Goal: Task Accomplishment & Management: Use online tool/utility

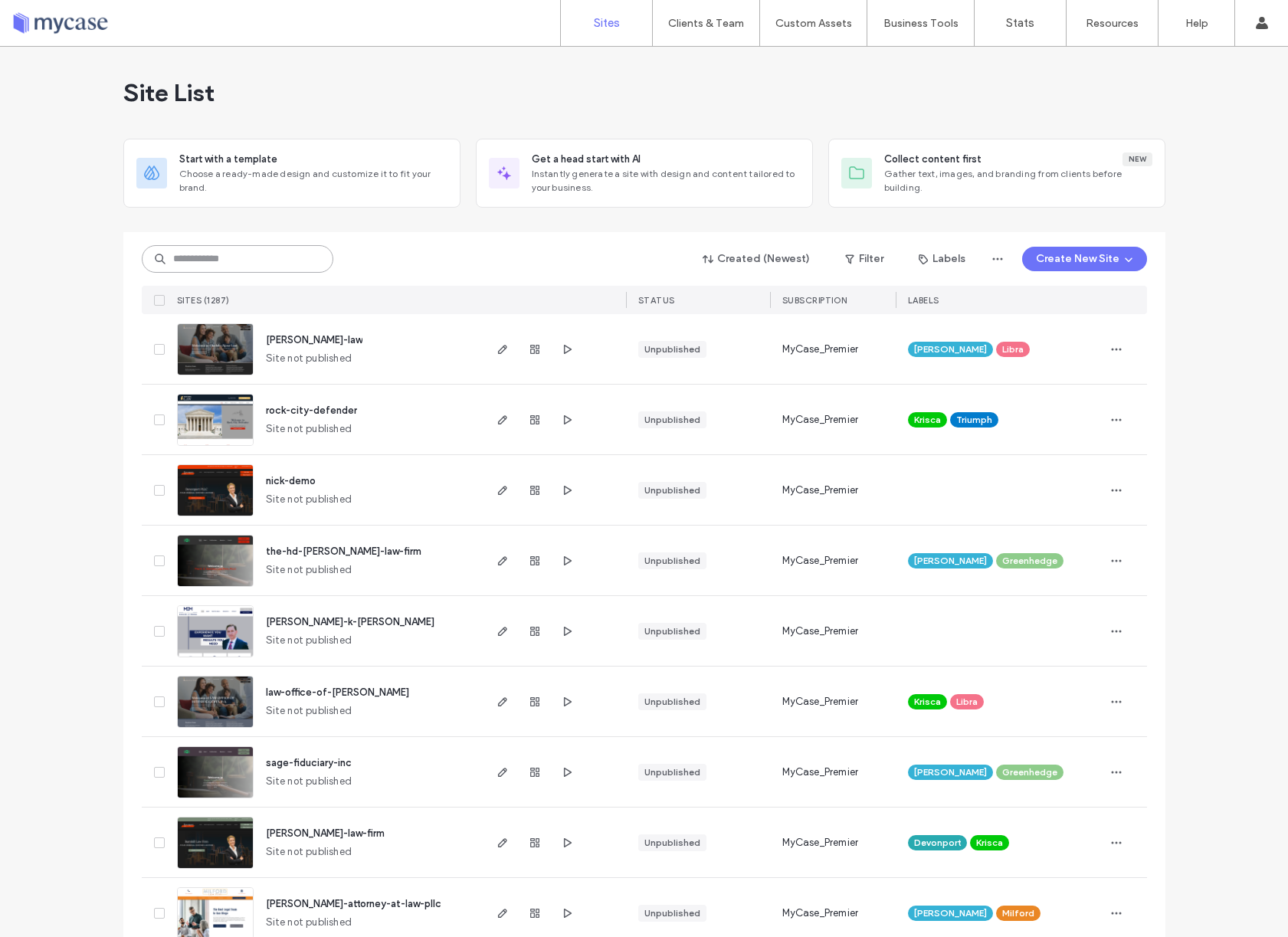
click at [244, 252] on input at bounding box center [237, 259] width 191 height 28
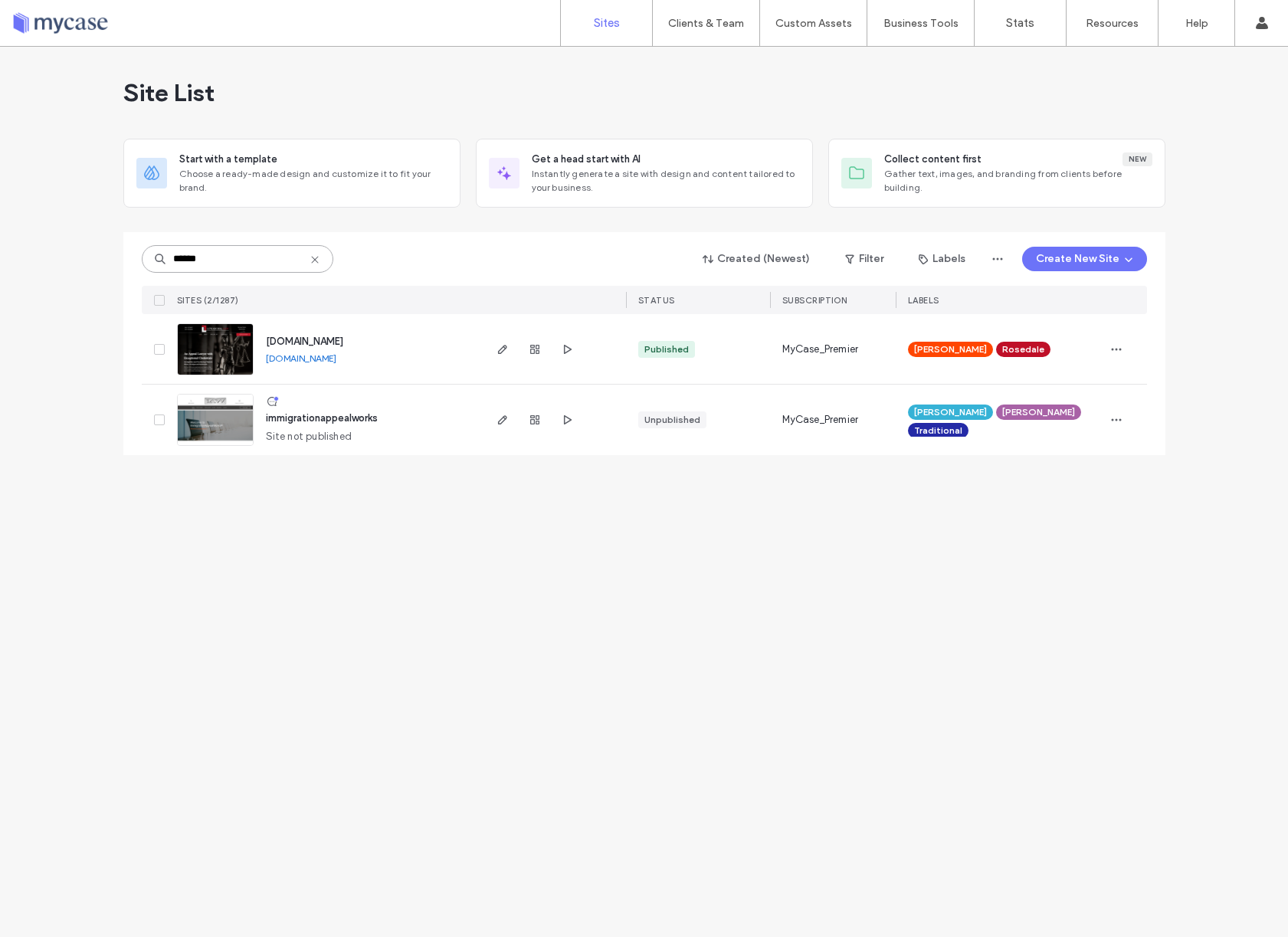
type input "******"
click at [314, 257] on icon at bounding box center [315, 259] width 12 height 12
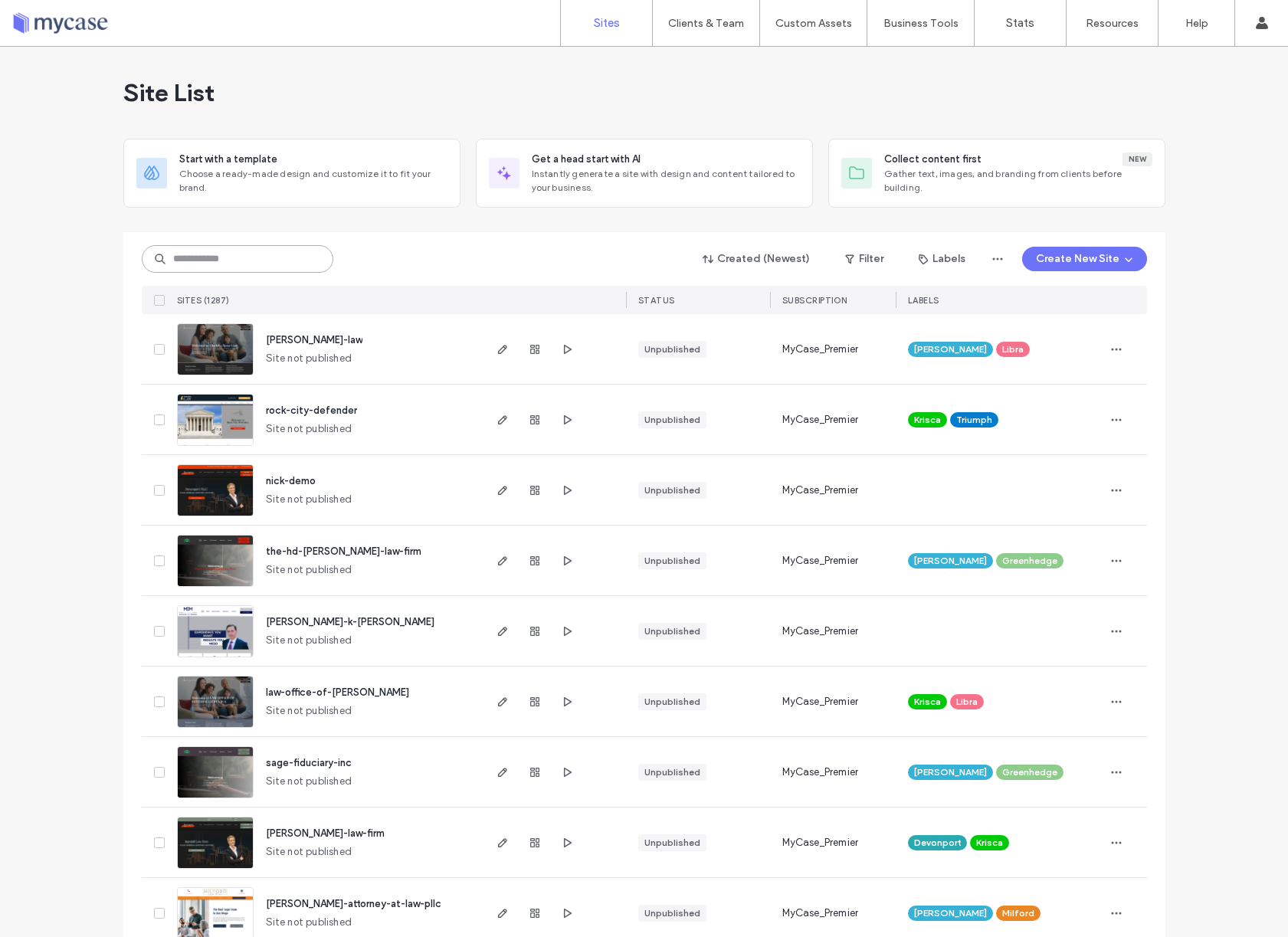
click at [233, 251] on input at bounding box center [237, 259] width 191 height 28
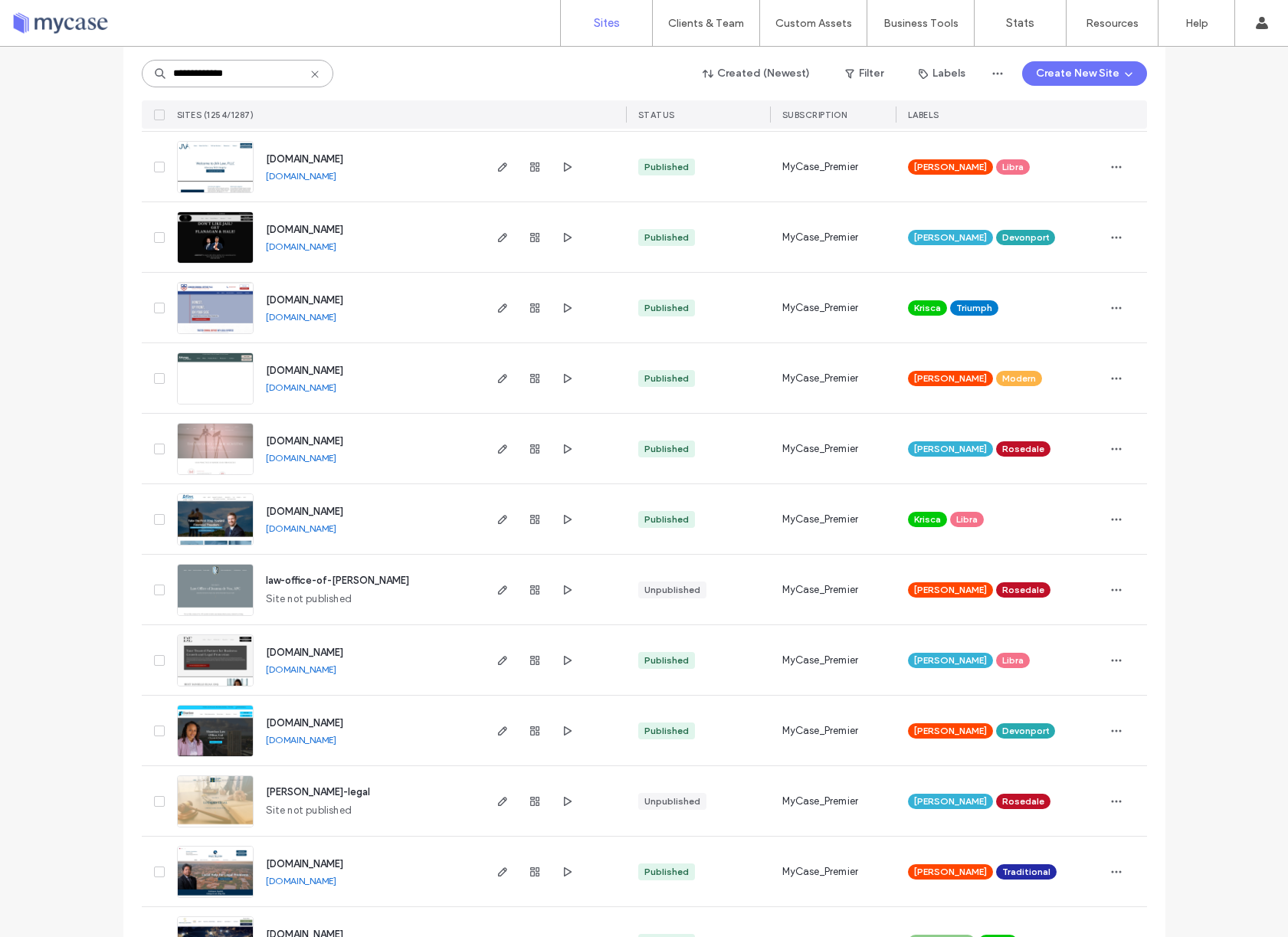
scroll to position [3569, 0]
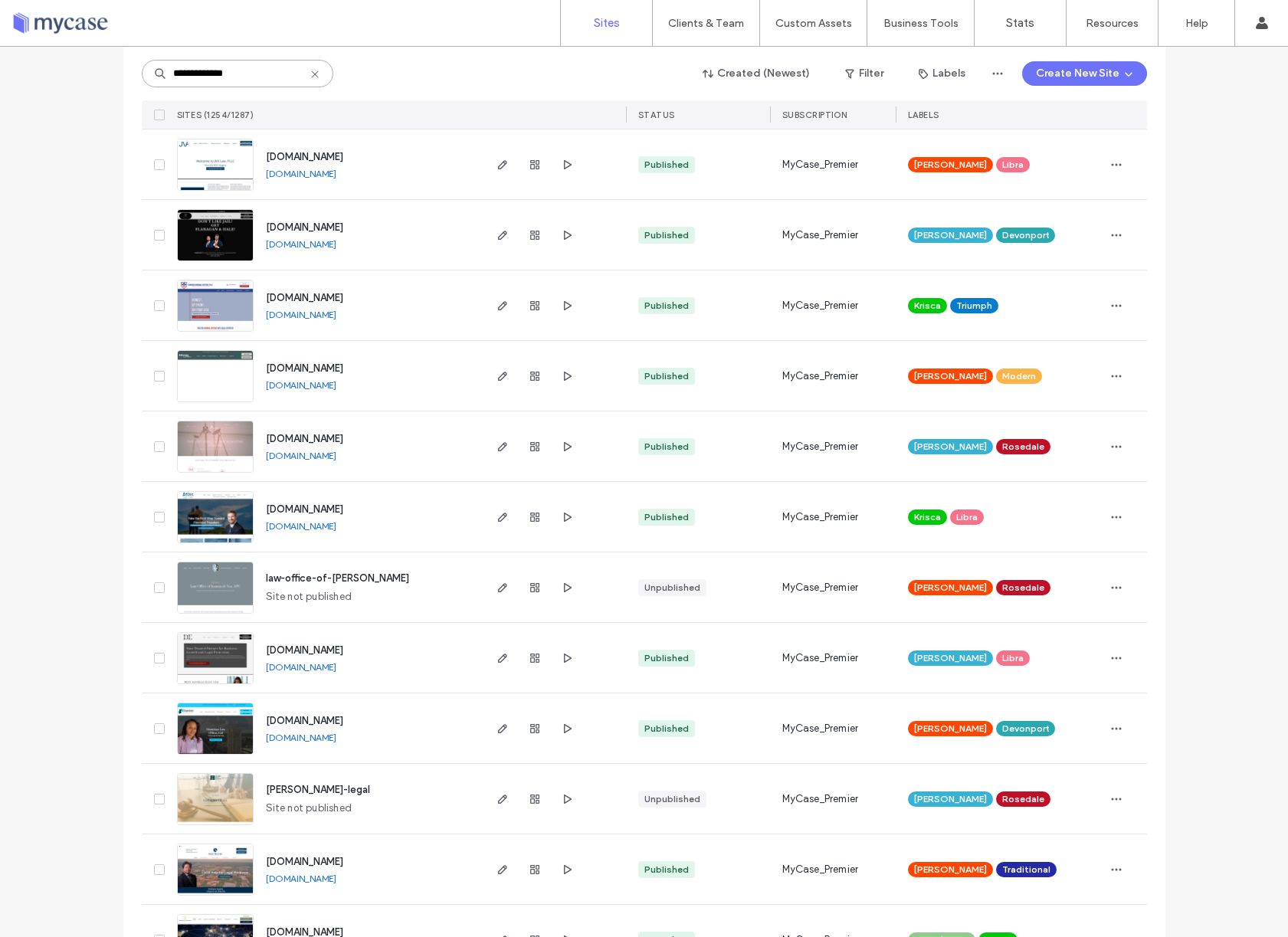
drag, startPoint x: 202, startPoint y: 75, endPoint x: 178, endPoint y: 75, distance: 24.0
click at [177, 75] on input "**********" at bounding box center [237, 74] width 191 height 28
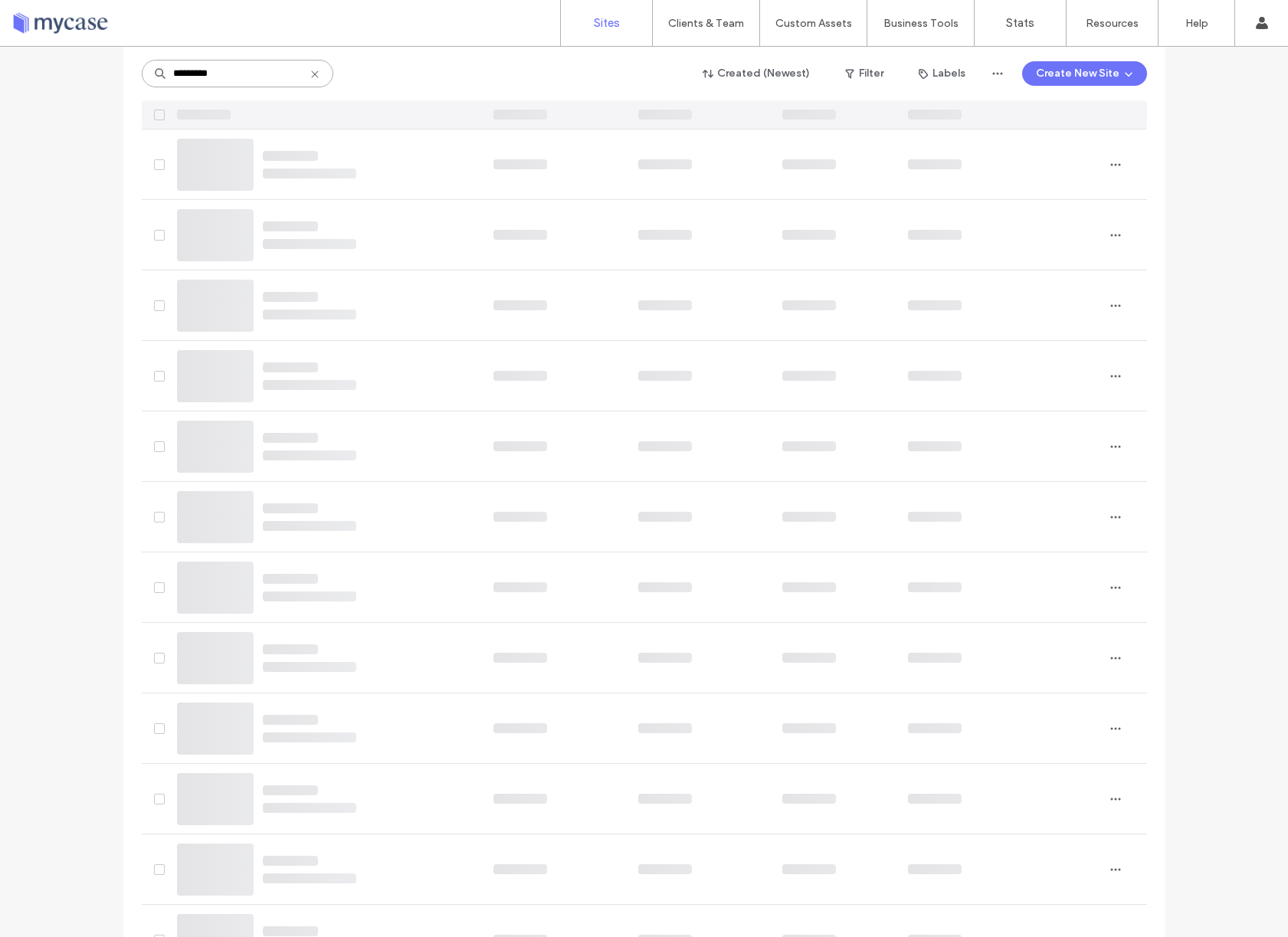
scroll to position [0, 0]
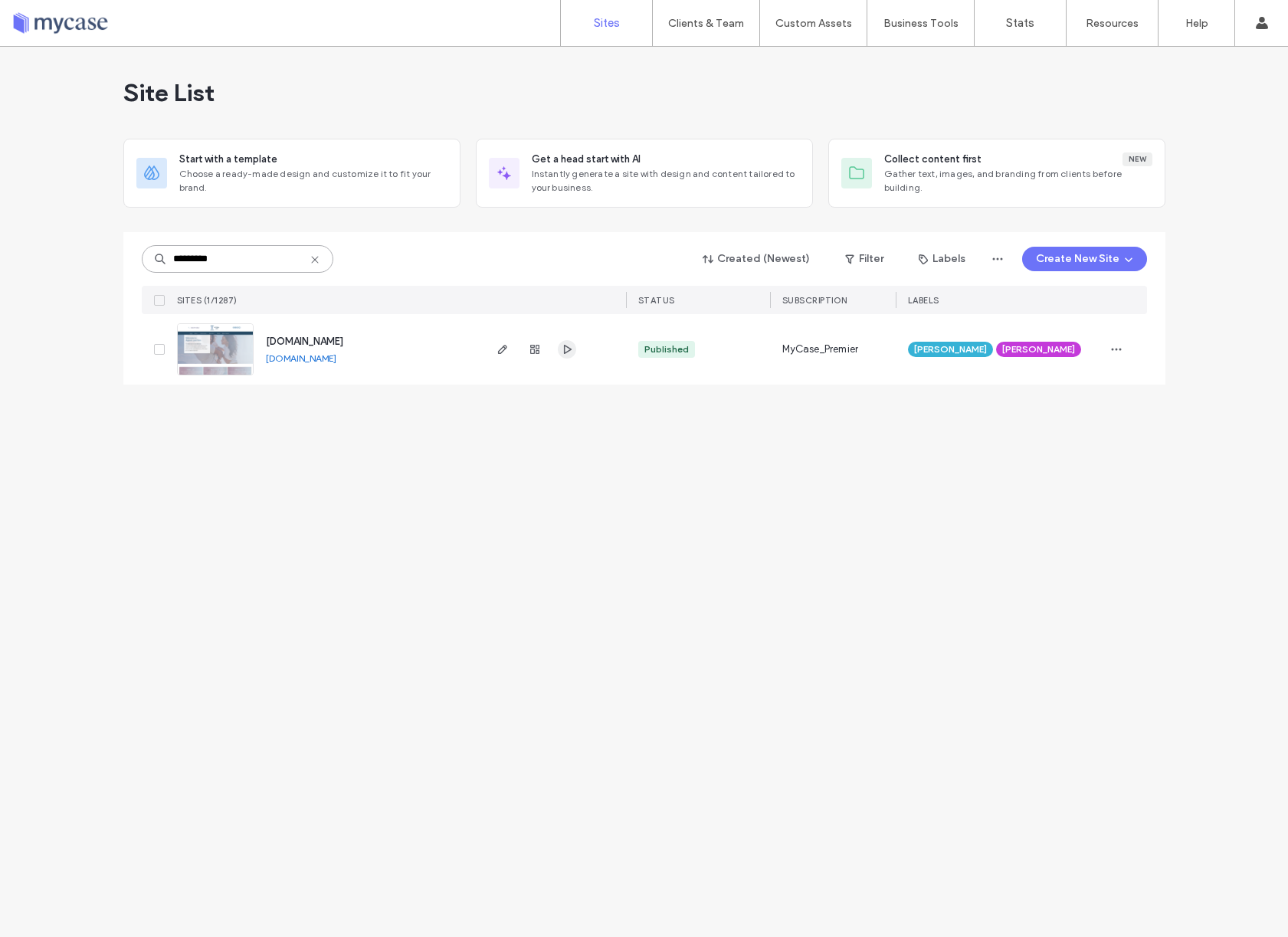
type input "*********"
drag, startPoint x: 569, startPoint y: 348, endPoint x: 890, endPoint y: 67, distance: 426.6
click at [0, 0] on div "Sites Clients & Team Client Management Custom Assets Custom Templates Custom Se…" at bounding box center [644, 468] width 1288 height 937
drag, startPoint x: 499, startPoint y: 349, endPoint x: 884, endPoint y: 2, distance: 518.3
click at [0, 0] on div "Sites Clients & Team Client Management Custom Assets Custom Templates Custom Se…" at bounding box center [644, 468] width 1288 height 937
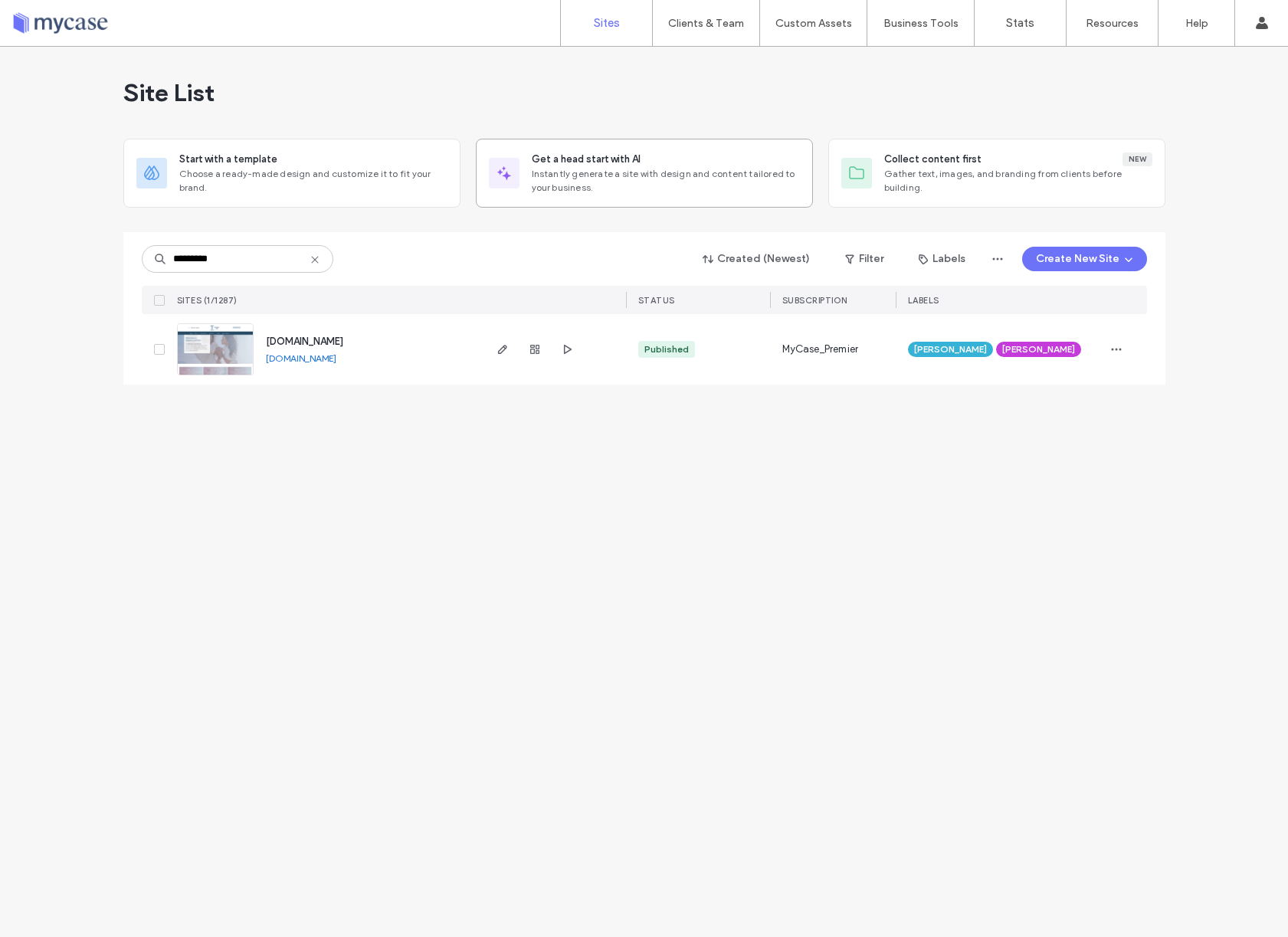
drag, startPoint x: 501, startPoint y: 347, endPoint x: 747, endPoint y: 173, distance: 301.3
click at [0, 0] on div "Sites Clients & Team Client Management Custom Assets Custom Templates Custom Se…" at bounding box center [644, 468] width 1288 height 937
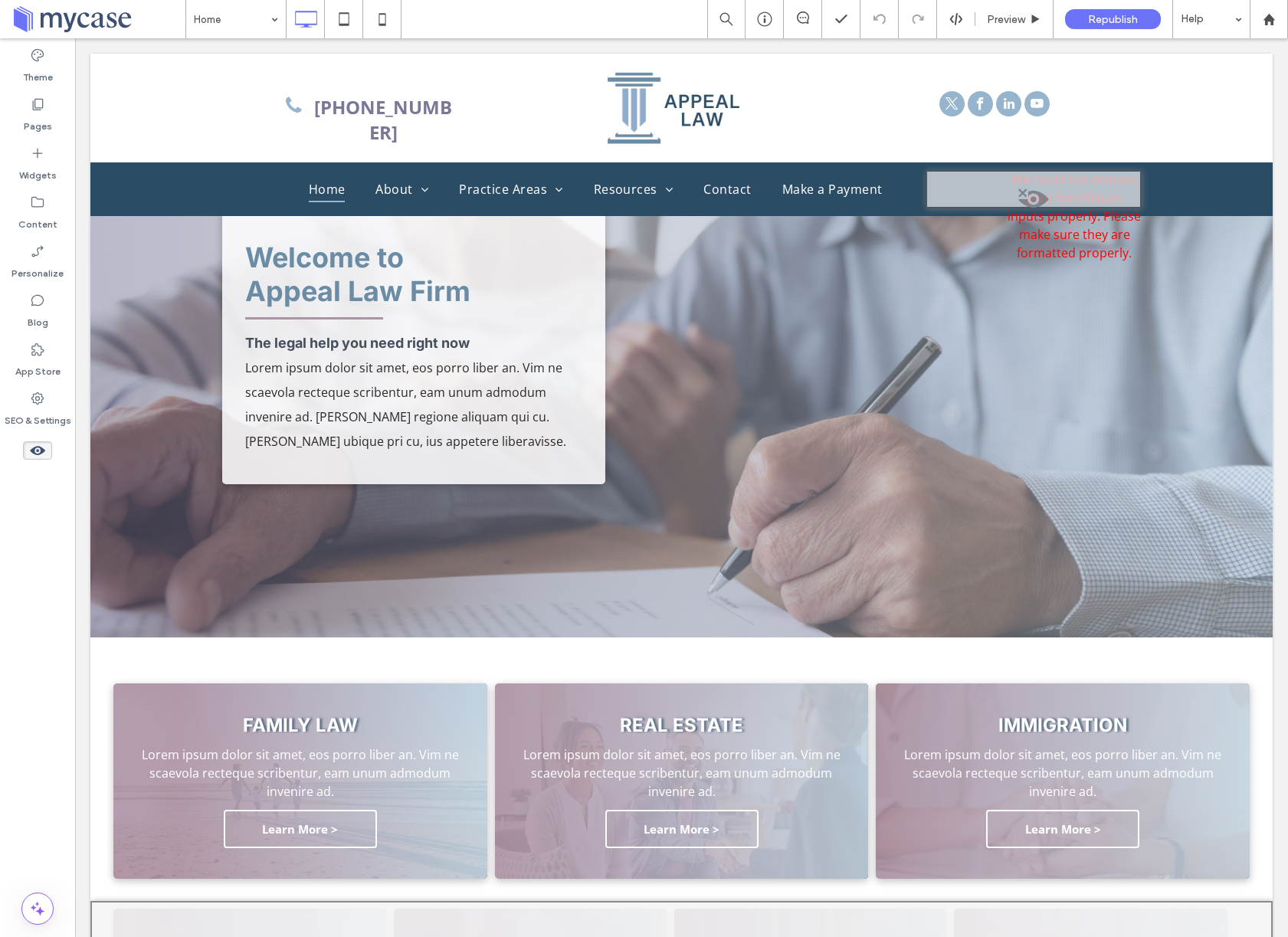
click at [37, 449] on use at bounding box center [37, 450] width 15 height 9
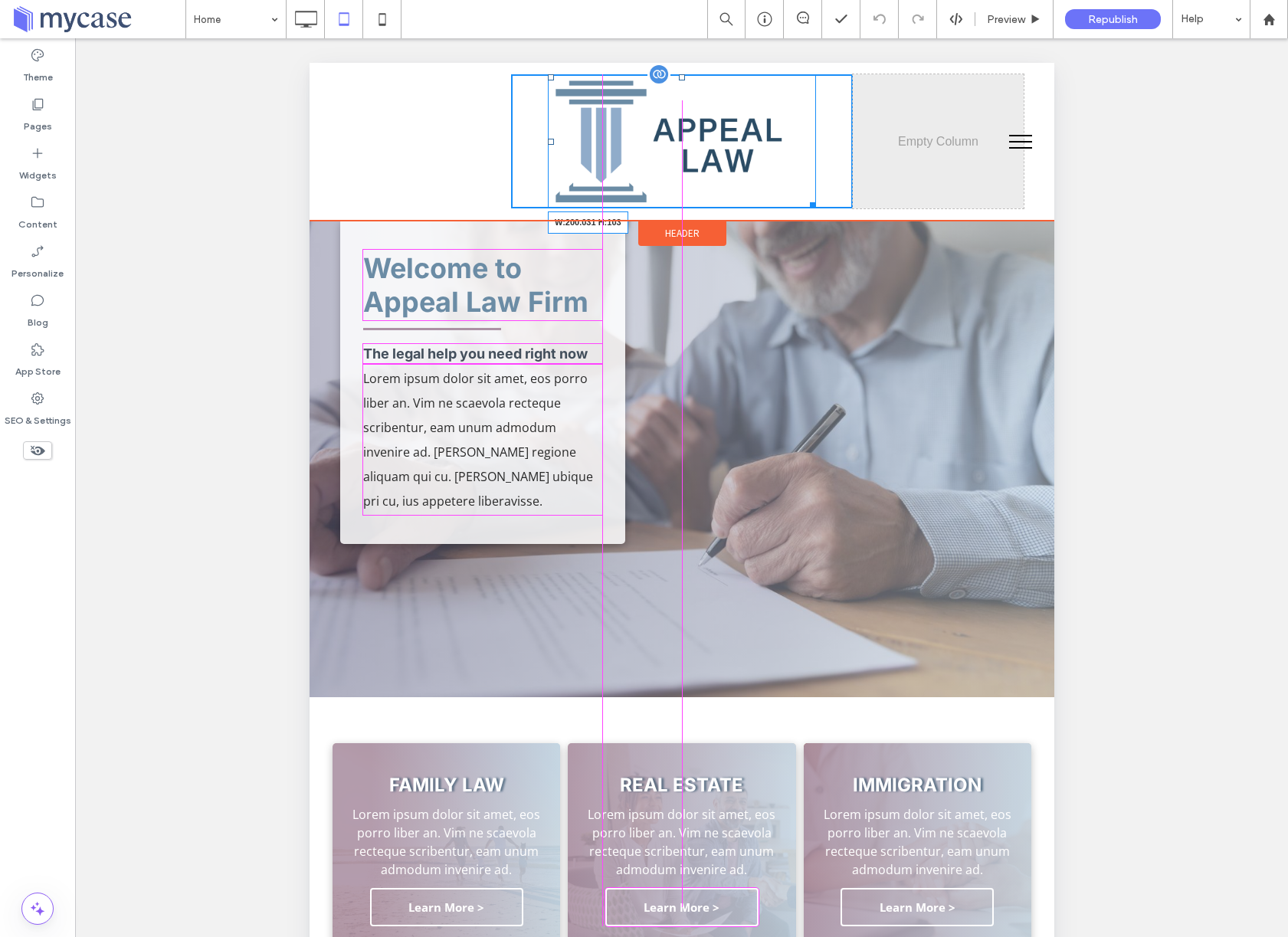
drag, startPoint x: 812, startPoint y: 204, endPoint x: 757, endPoint y: 121, distance: 99.6
click at [757, 121] on div "W:200.031 H:103" at bounding box center [681, 142] width 268 height 135
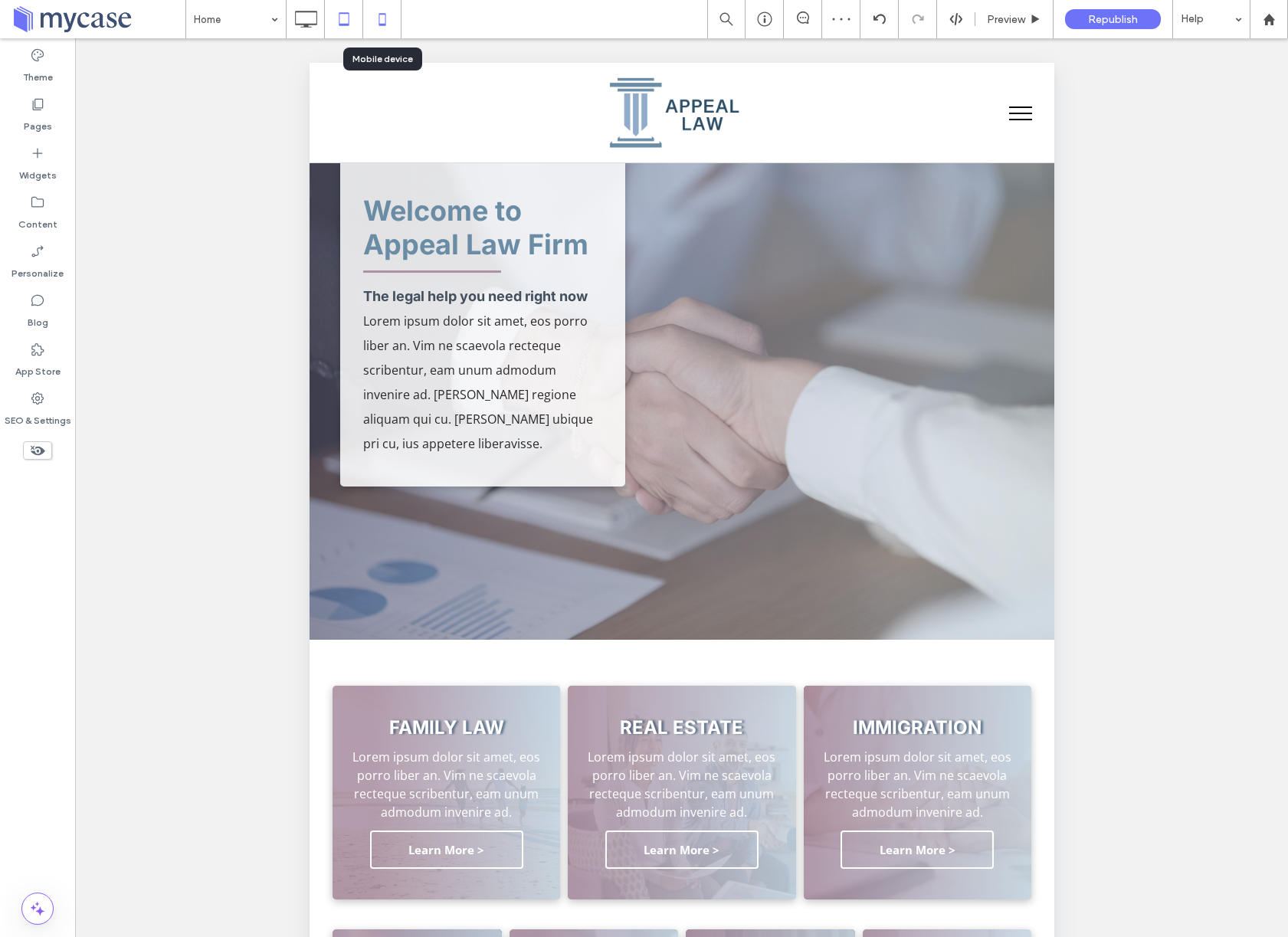
click at [389, 23] on icon at bounding box center [382, 19] width 31 height 31
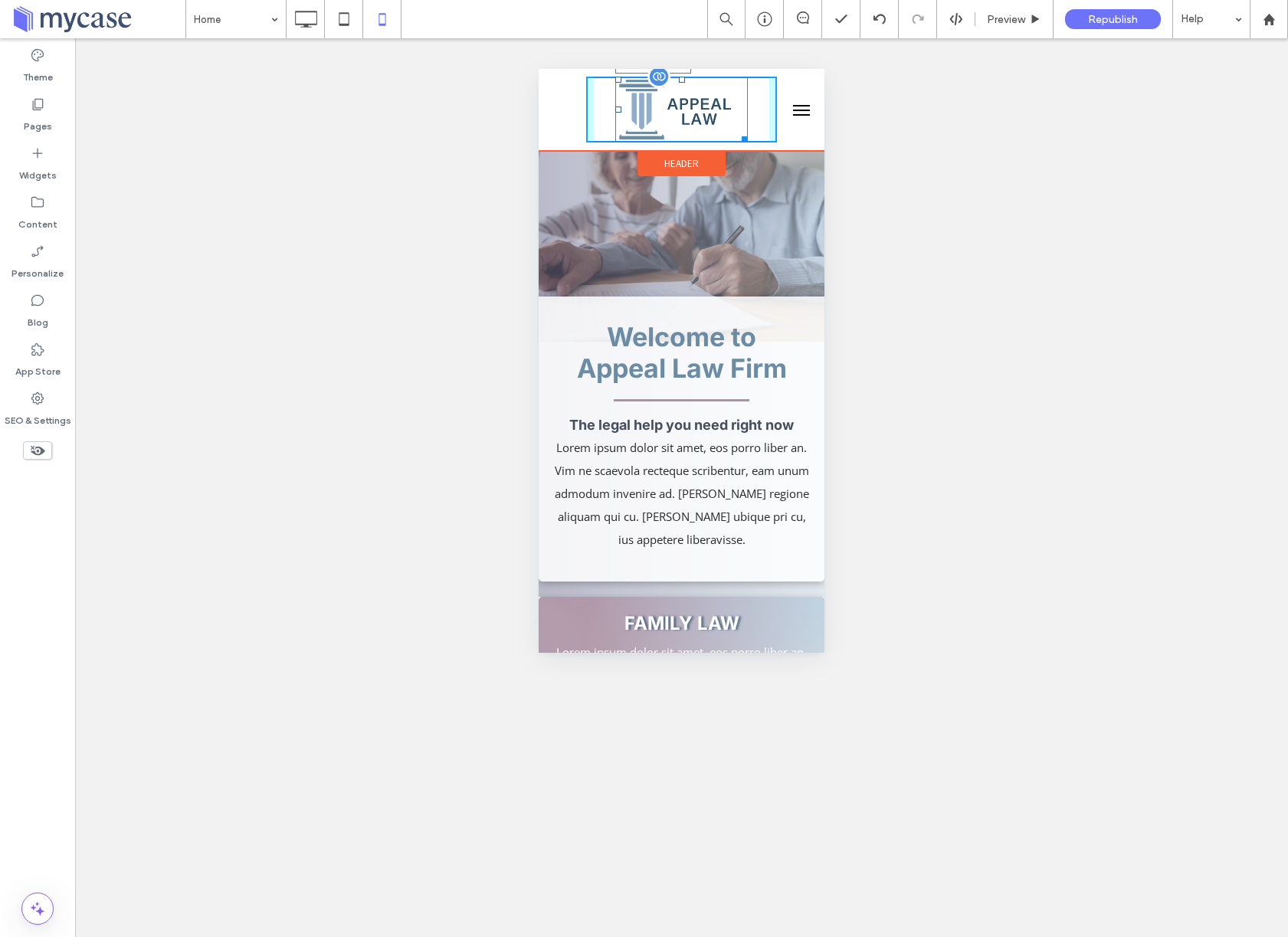
drag, startPoint x: 743, startPoint y: 137, endPoint x: 1279, endPoint y: 188, distance: 538.4
click at [739, 116] on div "W:160.641 H:80" at bounding box center [682, 109] width 133 height 66
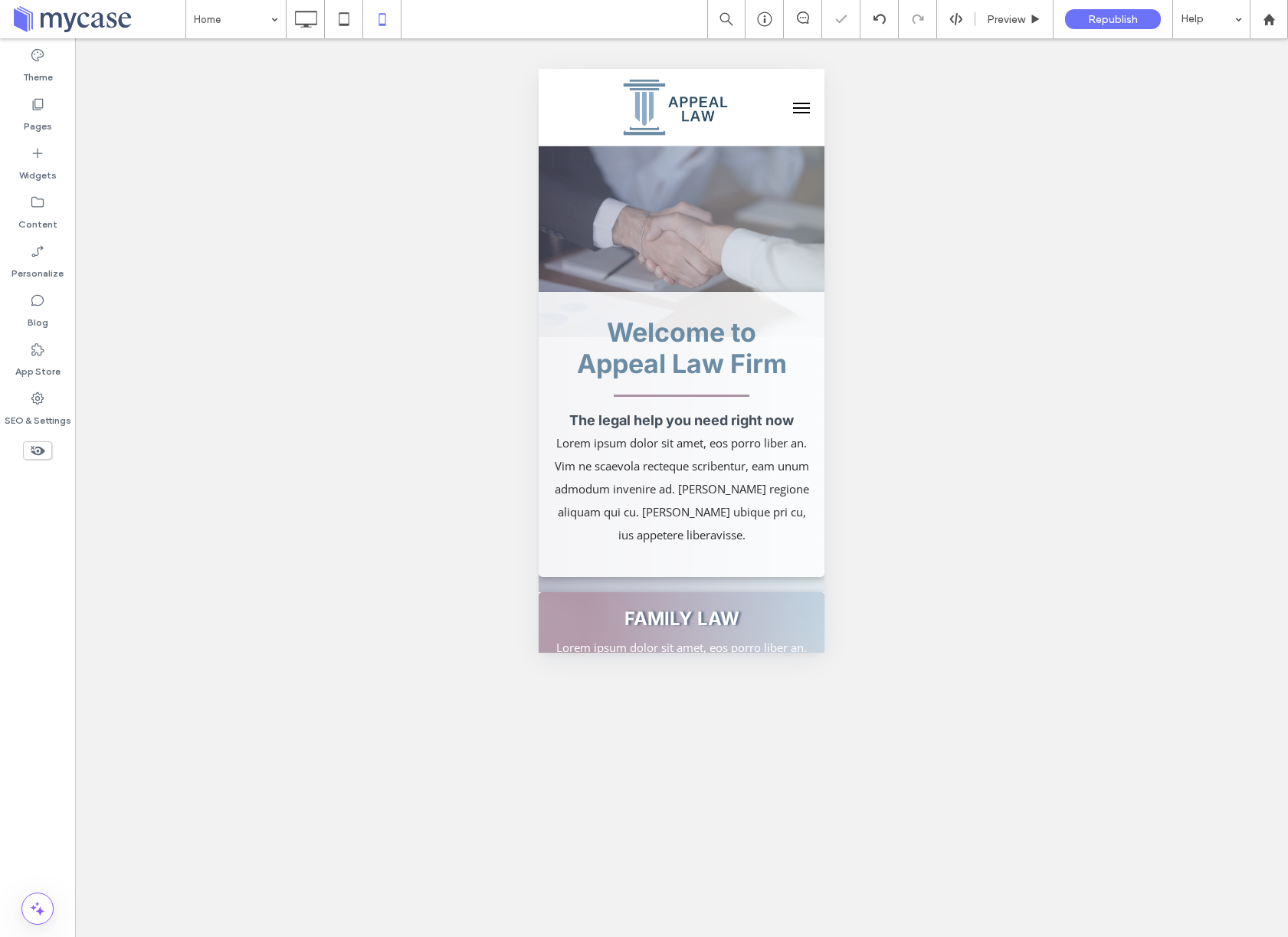
click at [803, 105] on button "menu" at bounding box center [801, 107] width 31 height 31
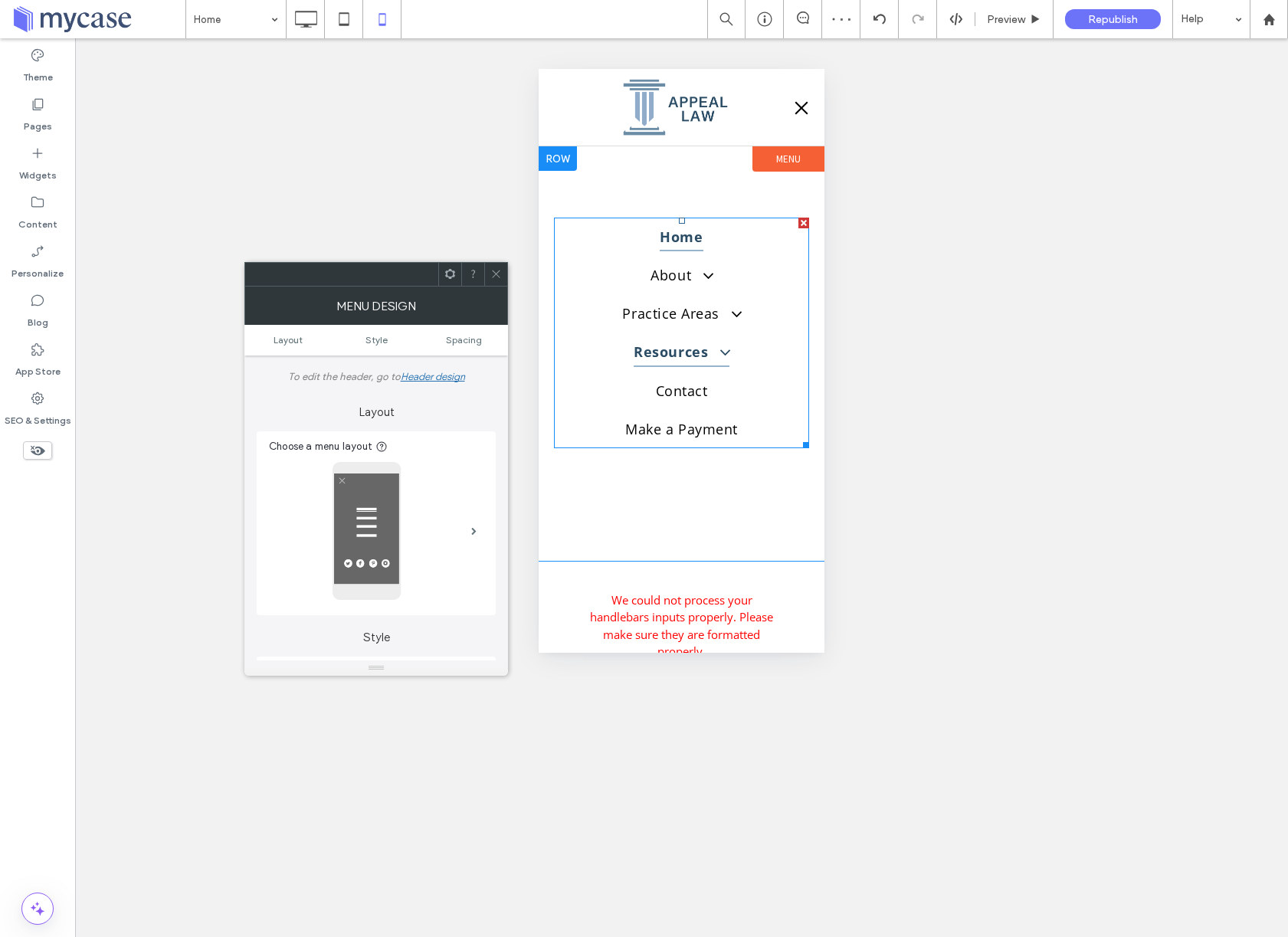
scroll to position [7, 0]
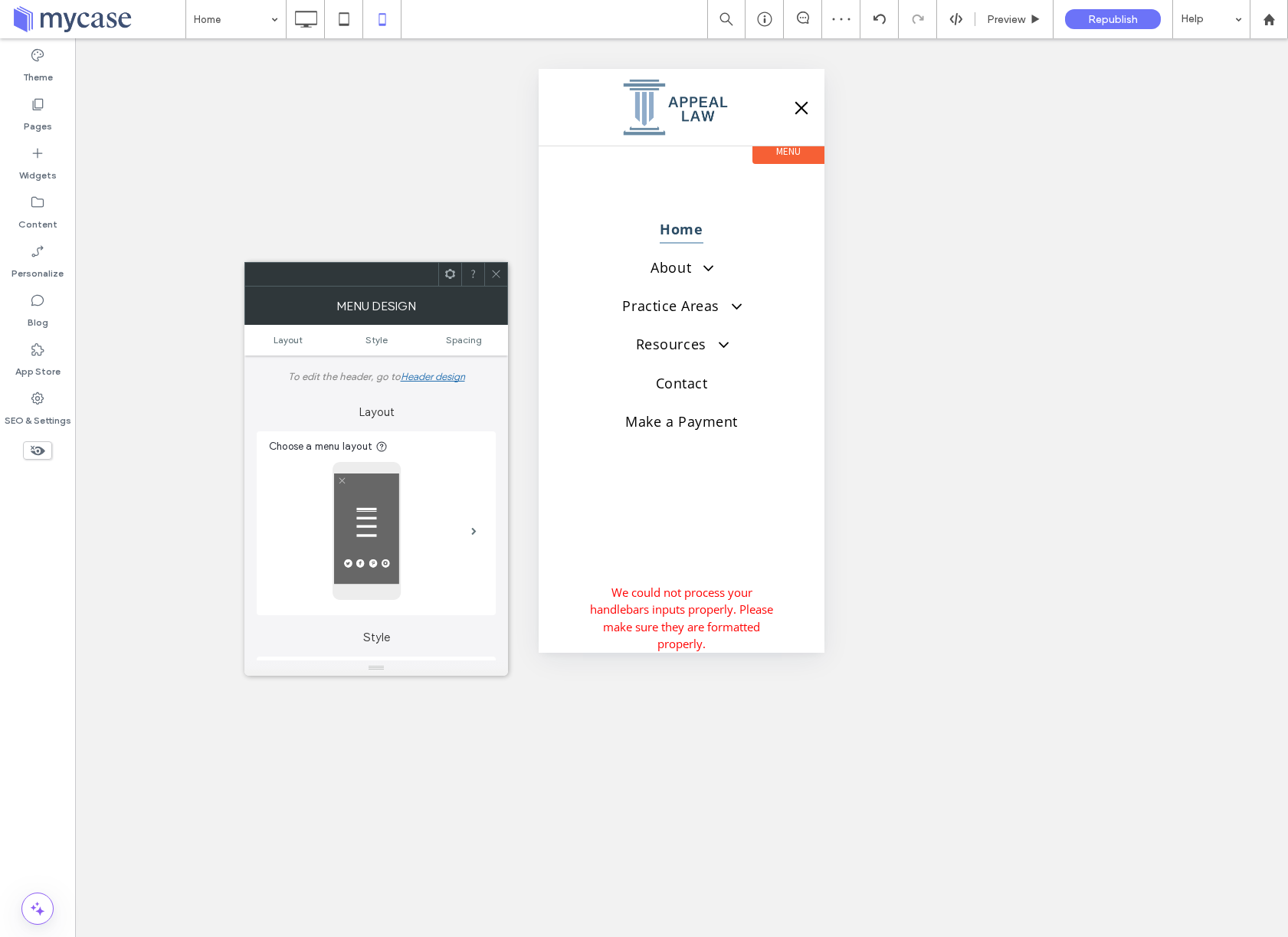
click at [498, 266] on span at bounding box center [496, 274] width 11 height 23
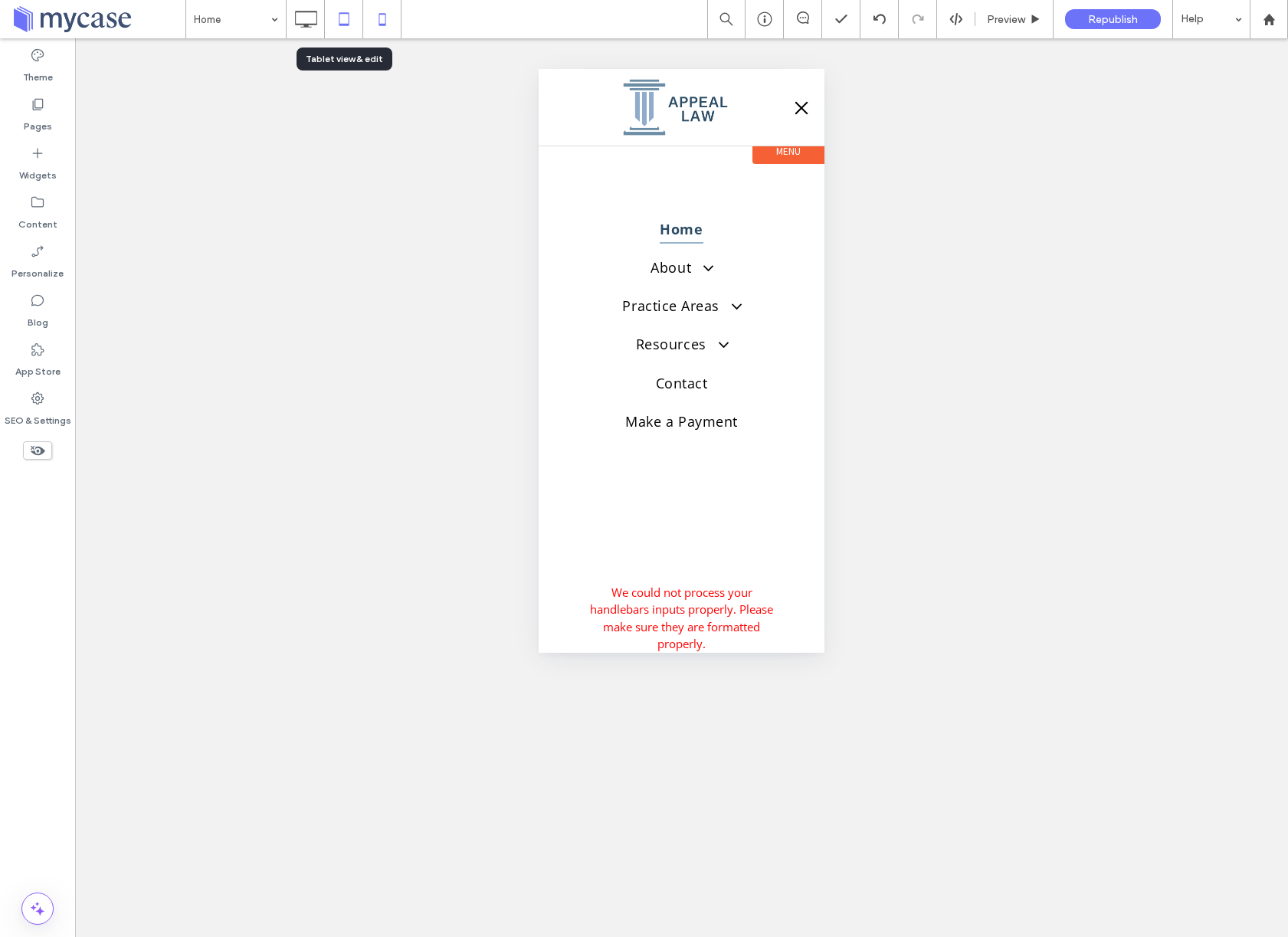
click at [347, 23] on use at bounding box center [344, 19] width 10 height 13
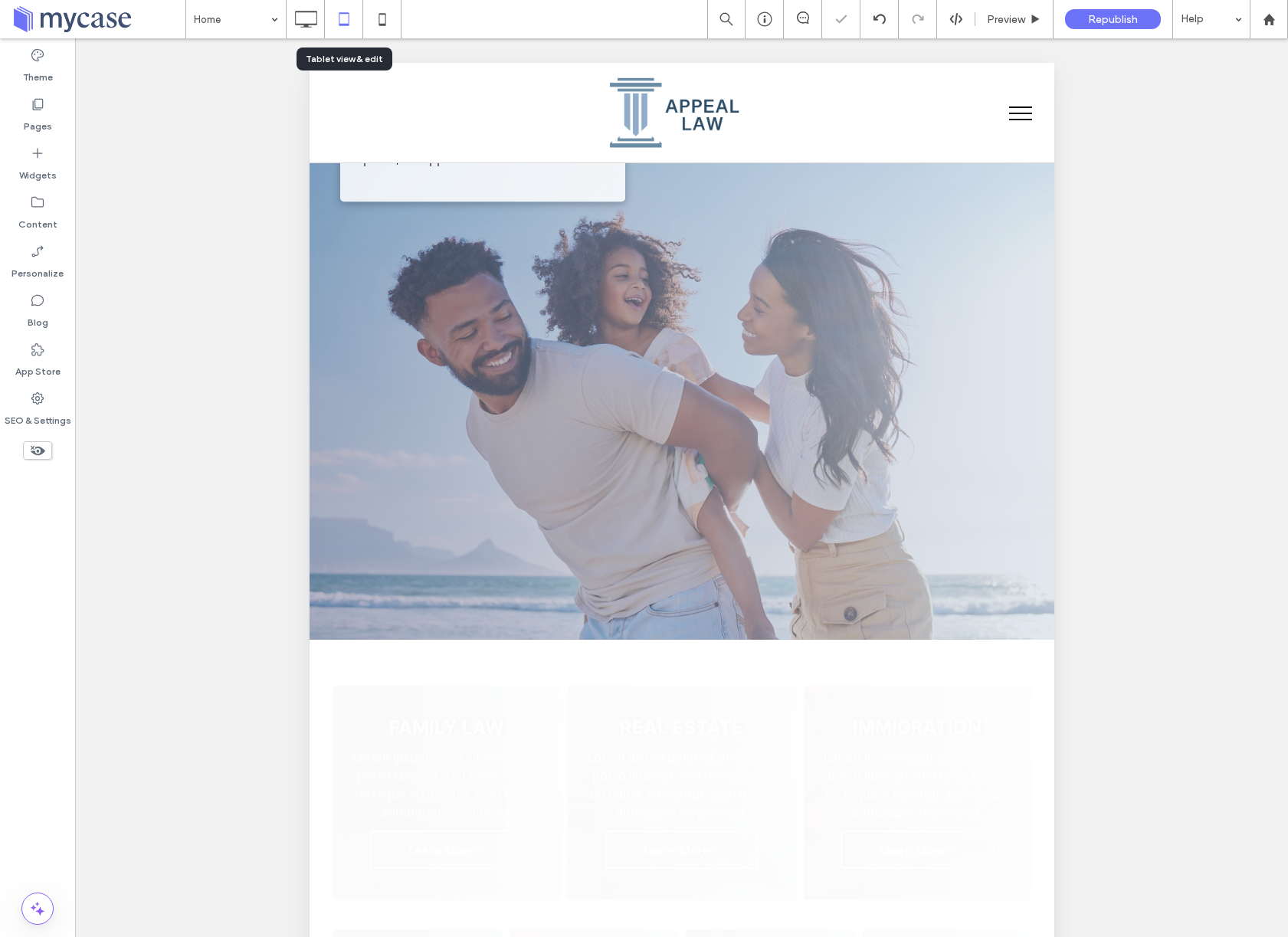
scroll to position [0, 0]
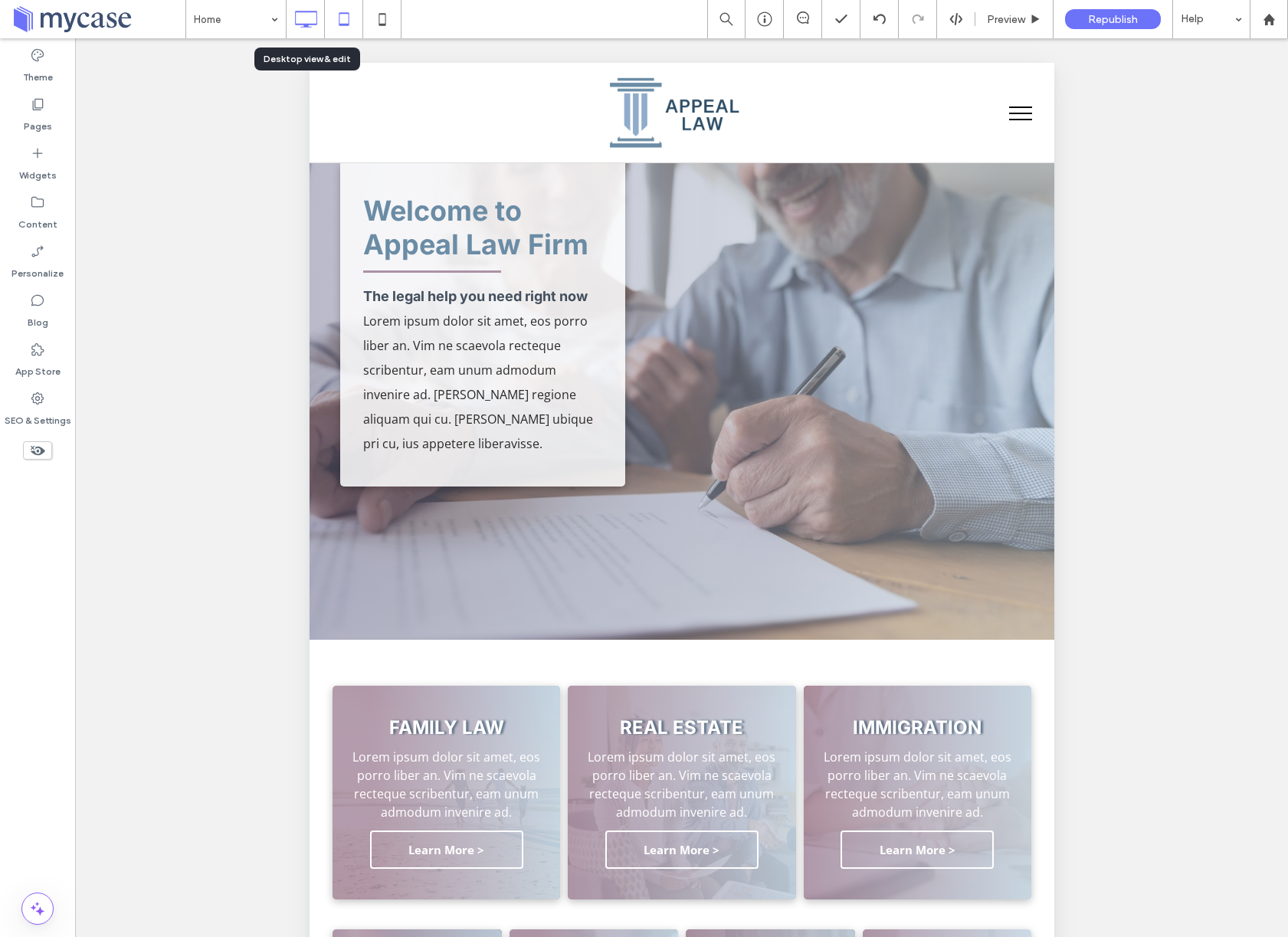
click at [304, 23] on use at bounding box center [306, 19] width 22 height 17
